Goal: Information Seeking & Learning: Learn about a topic

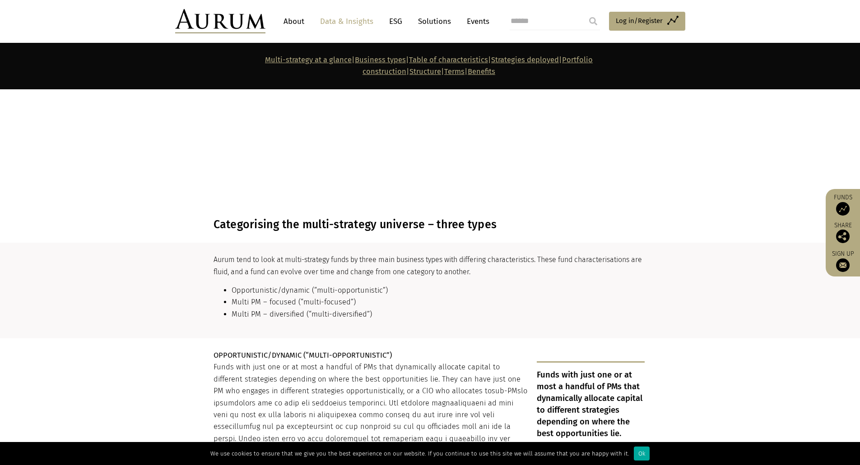
scroll to position [1354, 0]
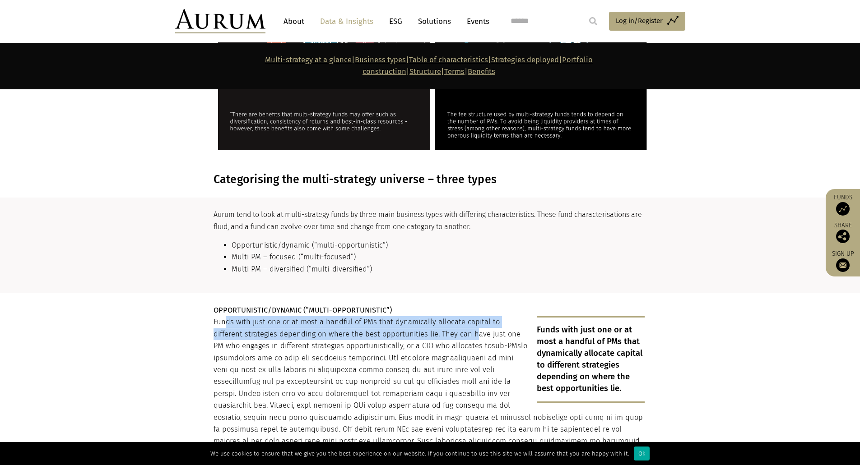
drag, startPoint x: 224, startPoint y: 289, endPoint x: 443, endPoint y: 304, distance: 219.5
click at [443, 316] on p "Funds with just one or at most a handful of PMs that dynamically allocate capit…" at bounding box center [429, 399] width 431 height 167
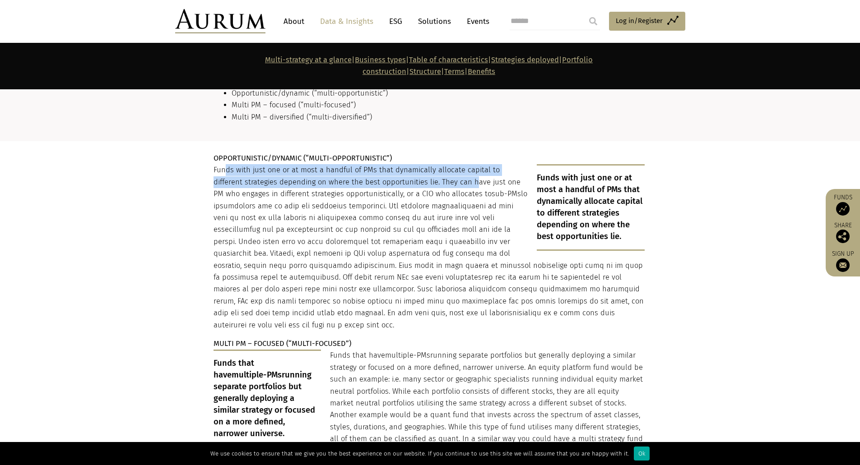
scroll to position [1535, 0]
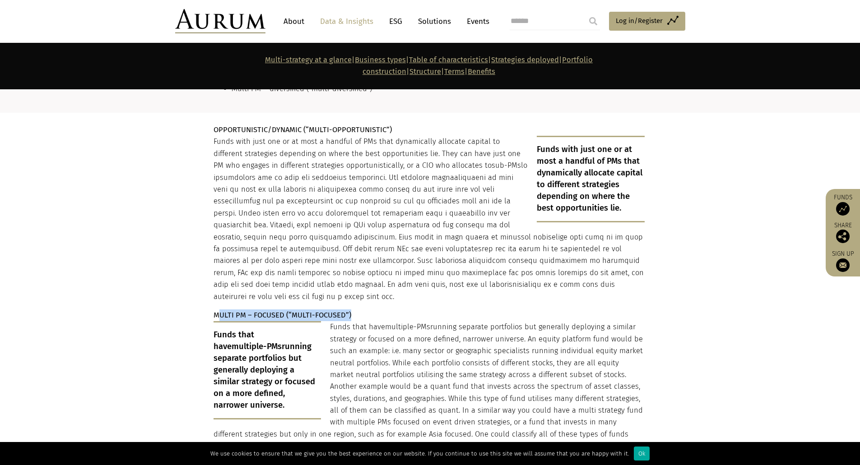
drag, startPoint x: 217, startPoint y: 275, endPoint x: 363, endPoint y: 270, distance: 145.9
click at [363, 310] on p "MULTI PM – FOCUSED (“MULTI-FOCUSED”)" at bounding box center [429, 316] width 431 height 12
drag, startPoint x: 262, startPoint y: 204, endPoint x: 629, endPoint y: 257, distance: 370.9
click at [629, 257] on p "Funds with just one or at most a handful of PMs that dynamically allocate capit…" at bounding box center [429, 219] width 431 height 167
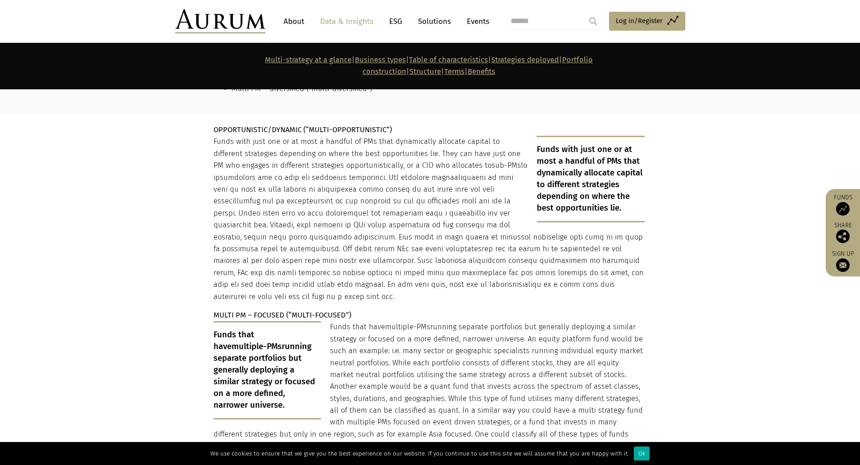
drag, startPoint x: 459, startPoint y: 238, endPoint x: 609, endPoint y: 251, distance: 150.5
click at [609, 251] on p "Funds with just one or at most a handful of PMs that dynamically allocate capit…" at bounding box center [429, 219] width 431 height 167
click at [234, 255] on p "Funds with just one or at most a handful of PMs that dynamically allocate capit…" at bounding box center [429, 219] width 431 height 167
drag, startPoint x: 227, startPoint y: 254, endPoint x: 620, endPoint y: 252, distance: 393.7
click at [620, 252] on p "Funds with just one or at most a handful of PMs that dynamically allocate capit…" at bounding box center [429, 219] width 431 height 167
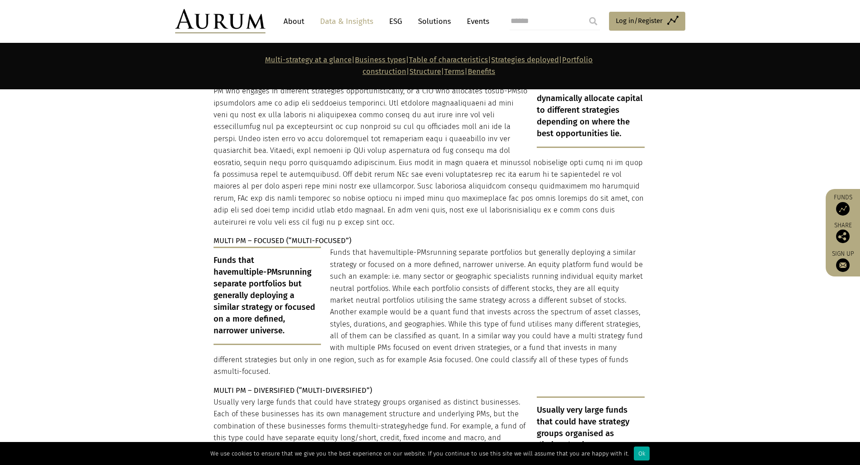
scroll to position [1625, 0]
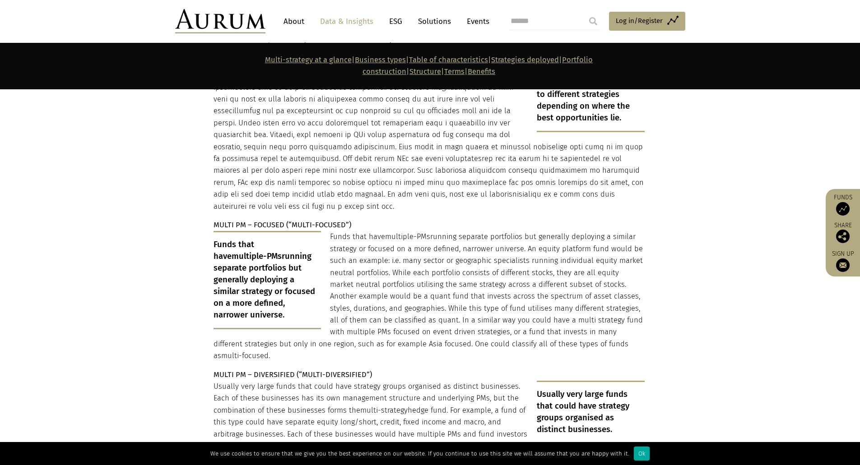
drag, startPoint x: 346, startPoint y: 196, endPoint x: 619, endPoint y: 299, distance: 291.0
click at [619, 301] on p "Funds that have multiple-PMs running separate portfolios but generally deployin…" at bounding box center [429, 296] width 431 height 131
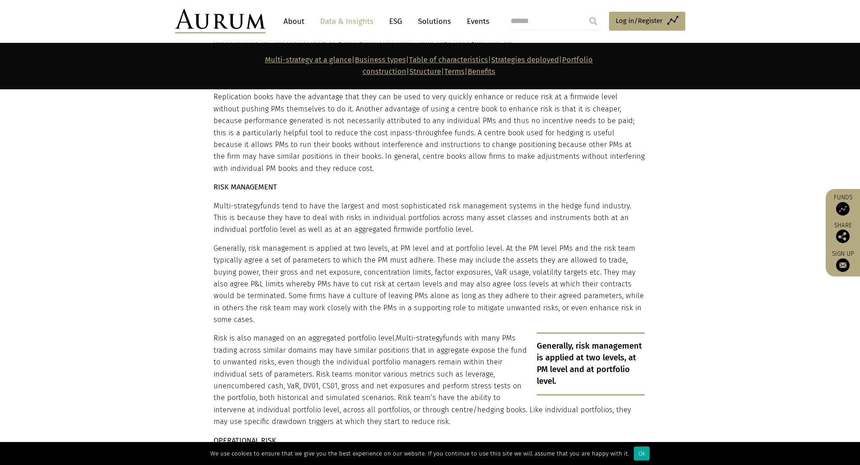
scroll to position [3341, 0]
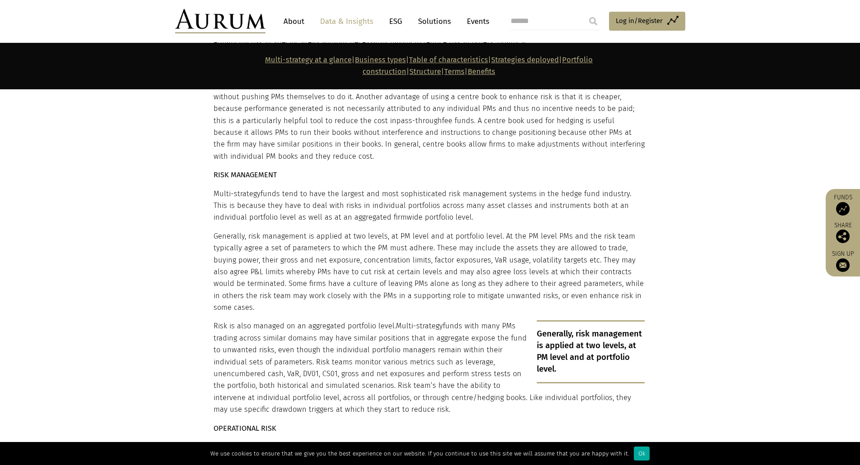
drag, startPoint x: 554, startPoint y: 280, endPoint x: 654, endPoint y: 327, distance: 110.7
click at [654, 327] on div "Portfolio construction CAPITAL ALLOCATIONS Capital allocations are a function o…" at bounding box center [430, 173] width 451 height 781
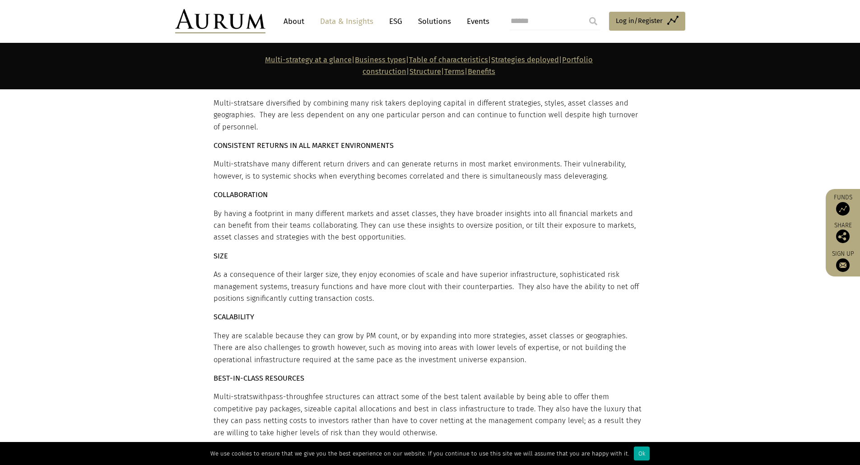
scroll to position [5914, 0]
